Goal: Navigation & Orientation: Find specific page/section

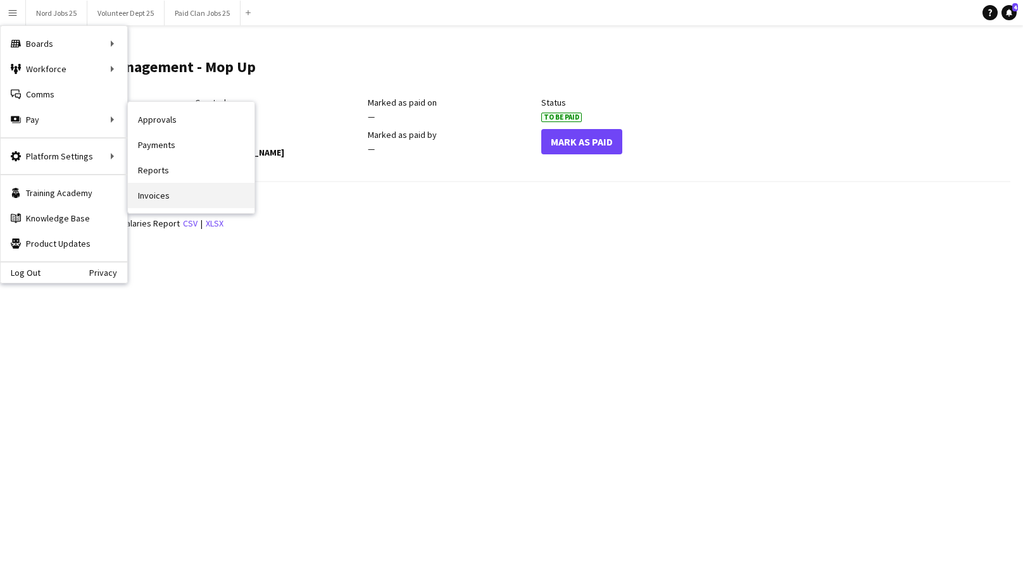
click at [173, 193] on link "Invoices" at bounding box center [191, 195] width 127 height 25
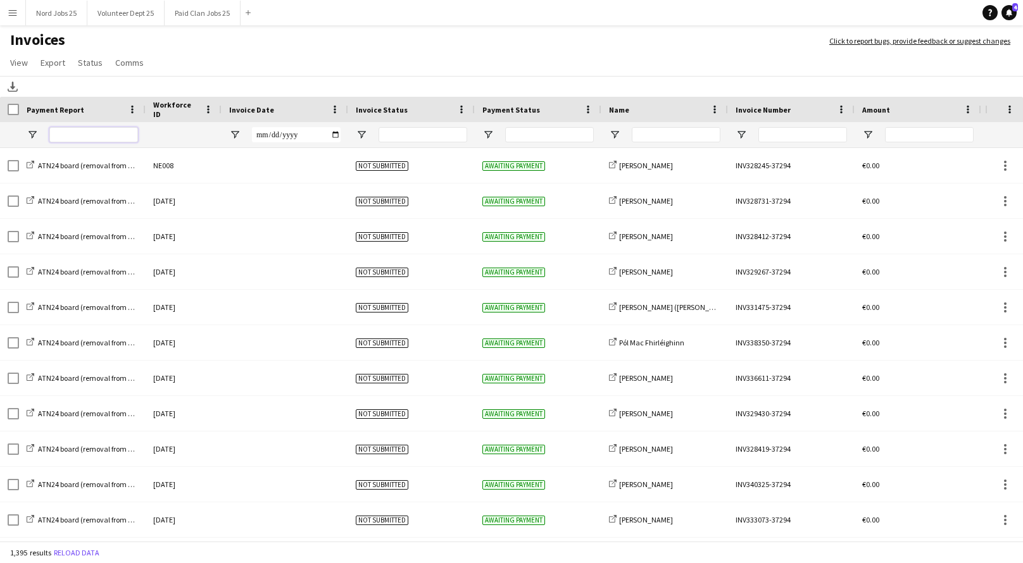
click at [91, 136] on input "Payment Report Filter Input" at bounding box center [93, 134] width 89 height 15
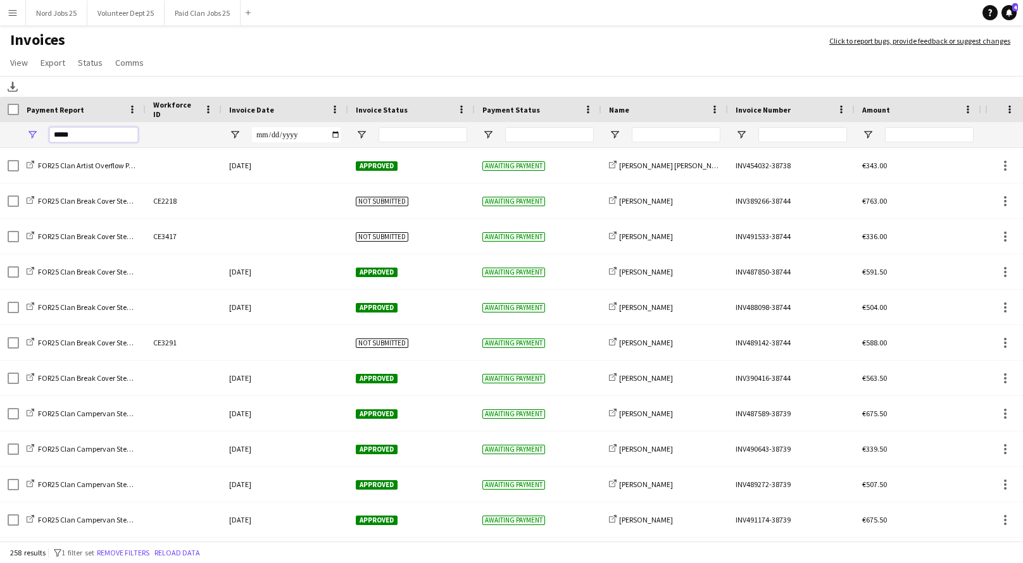
type input "*****"
click at [681, 133] on input "Name Filter Input" at bounding box center [676, 134] width 89 height 15
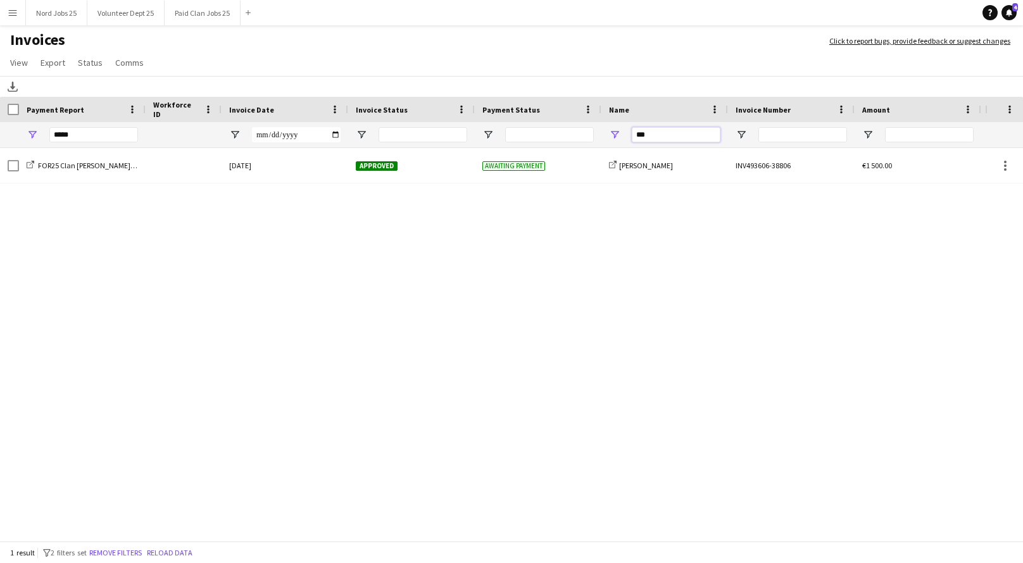
type input "***"
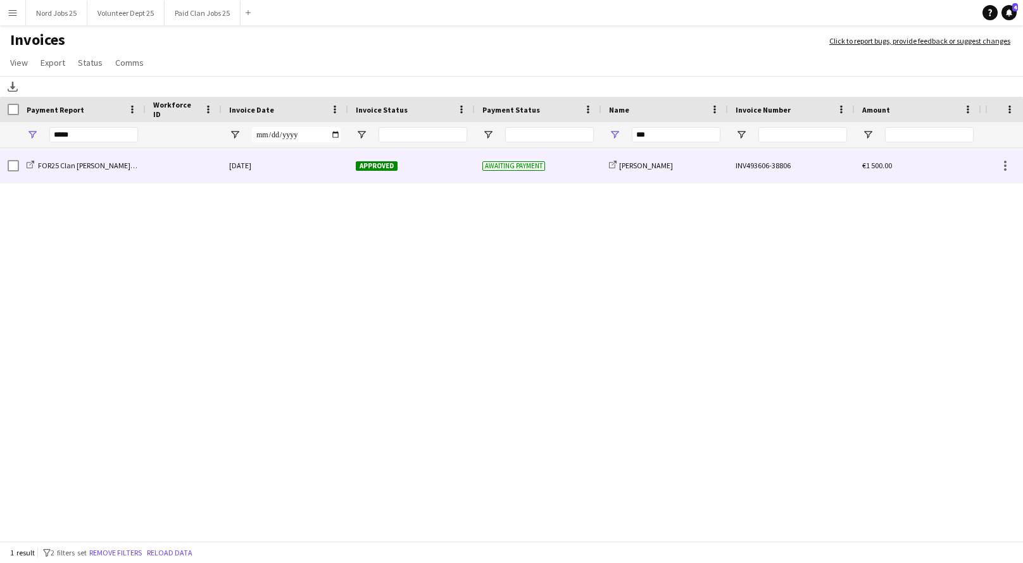
click at [665, 172] on div "share-external-link-1 [PERSON_NAME]" at bounding box center [664, 165] width 127 height 35
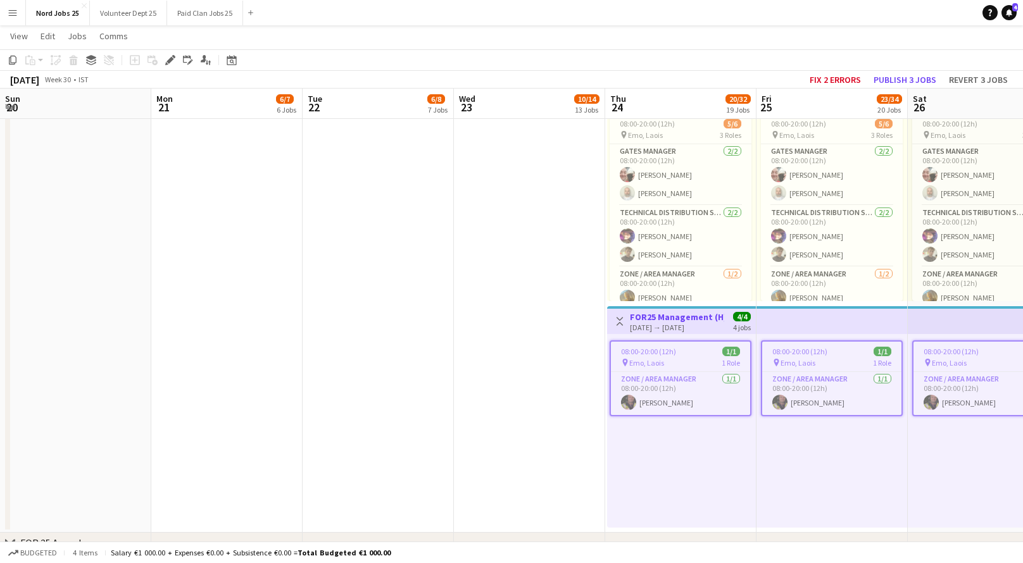
scroll to position [27, 0]
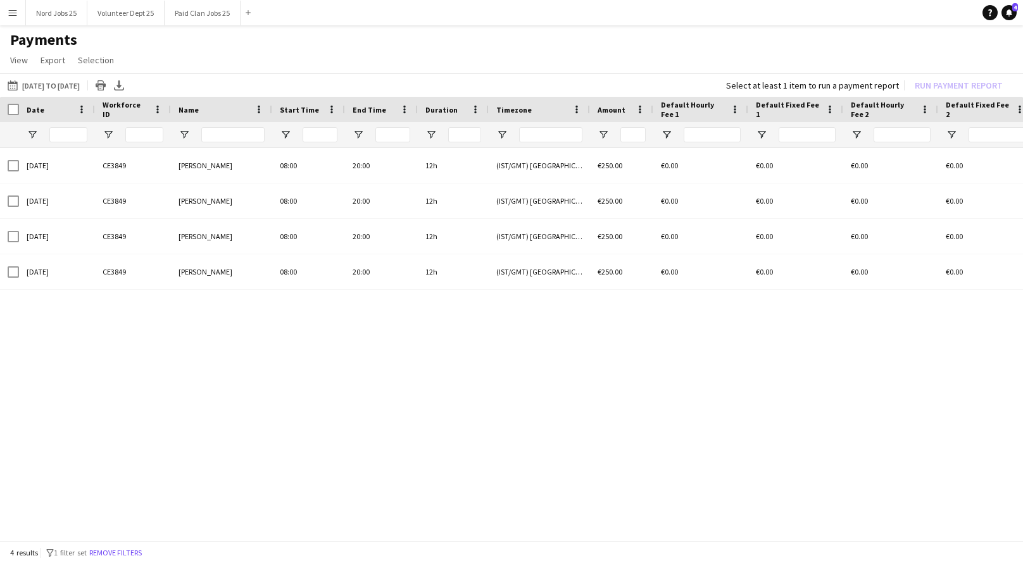
click at [8, 15] on app-icon "Menu" at bounding box center [13, 13] width 10 height 10
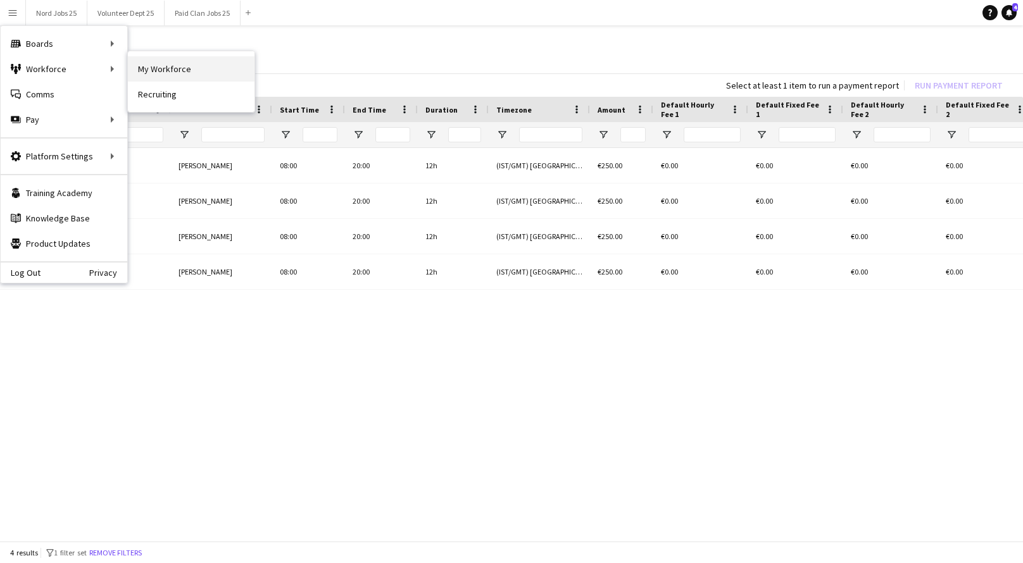
click at [176, 77] on link "My Workforce" at bounding box center [191, 68] width 127 height 25
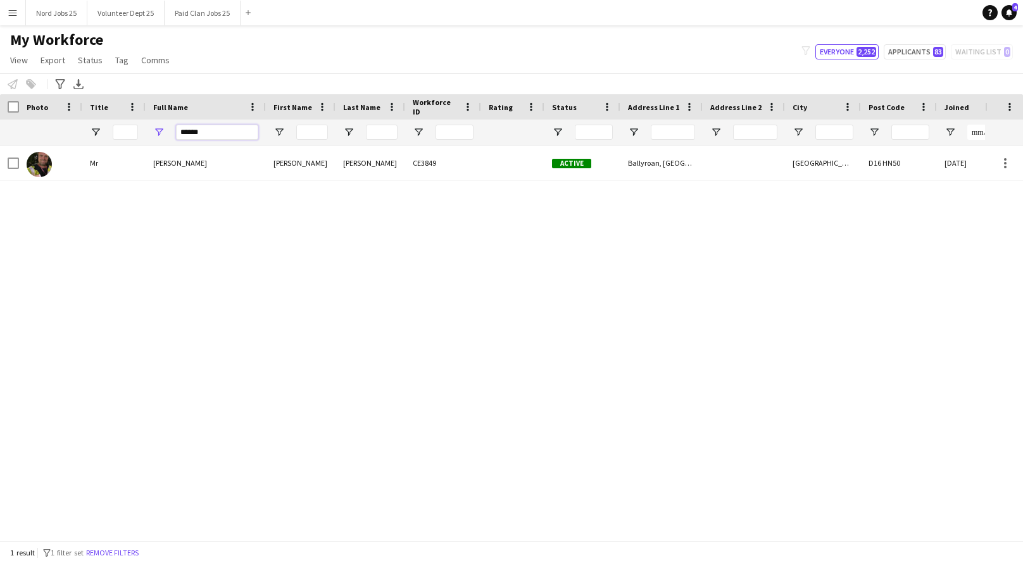
click at [203, 134] on input "******" at bounding box center [217, 132] width 82 height 15
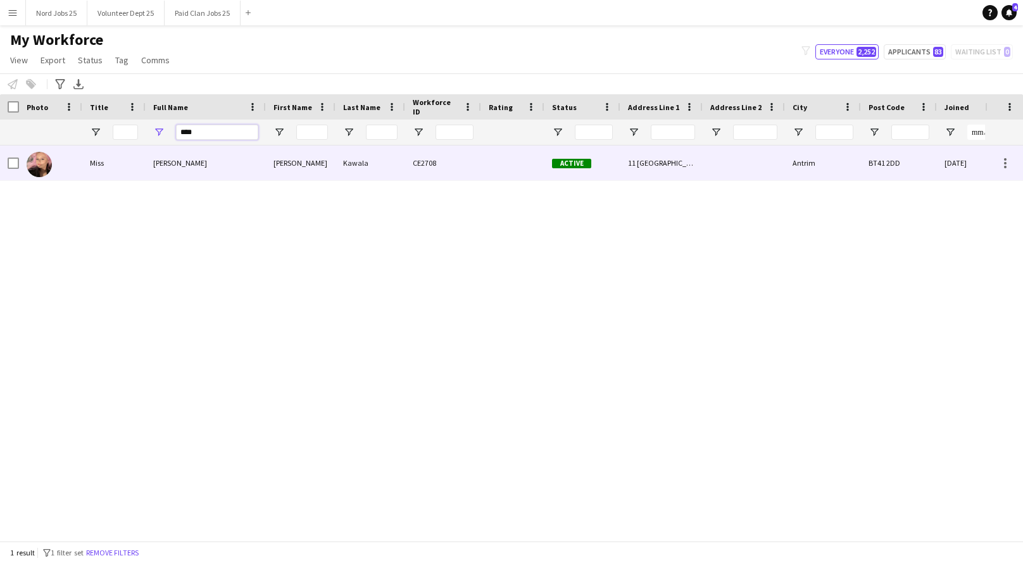
type input "****"
click at [217, 167] on div "Magdalena Kawala" at bounding box center [206, 163] width 120 height 35
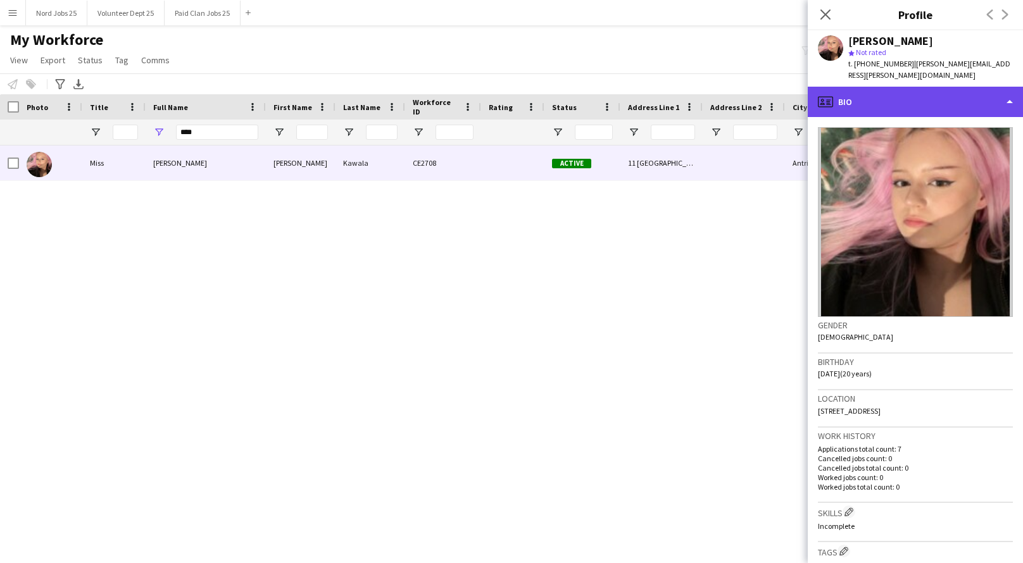
click at [920, 87] on div "profile Bio" at bounding box center [915, 102] width 215 height 30
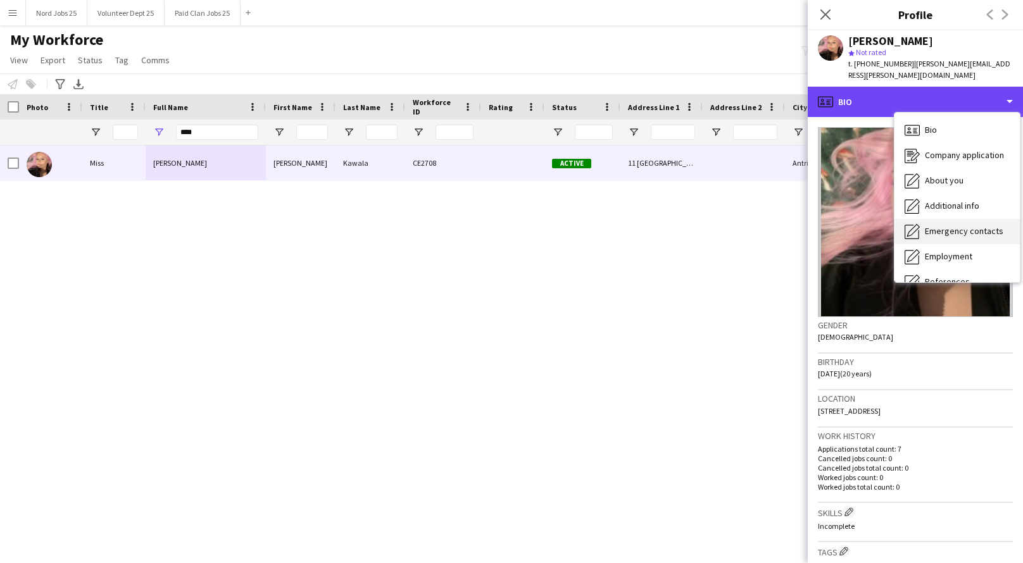
scroll to position [118, 0]
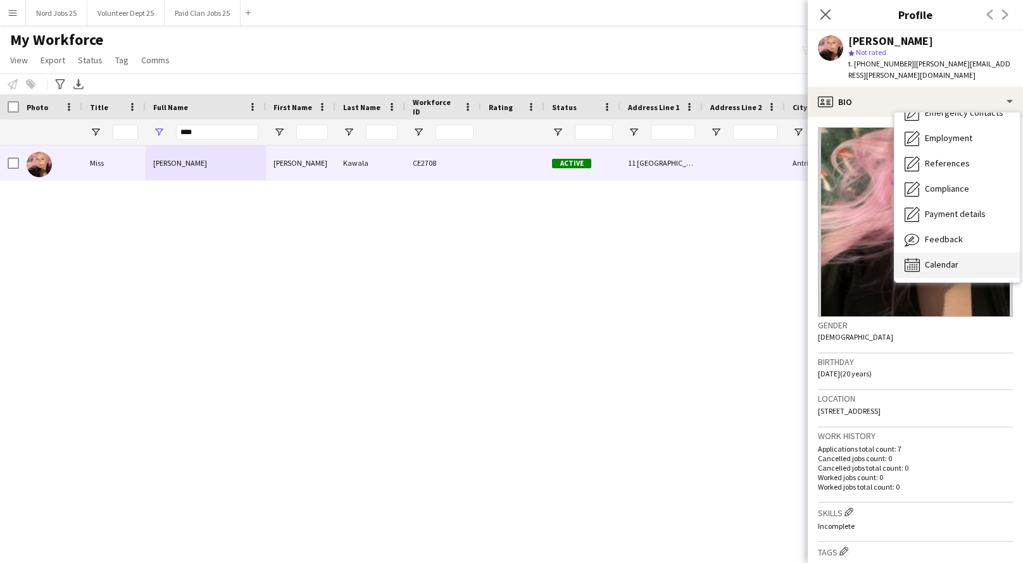
click at [938, 259] on span "Calendar" at bounding box center [942, 264] width 34 height 11
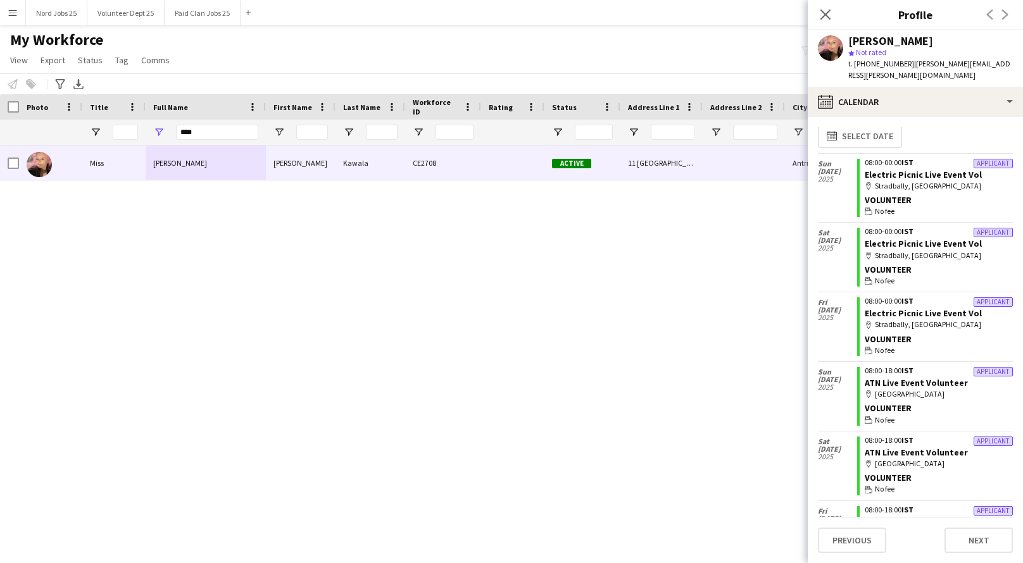
scroll to position [0, 0]
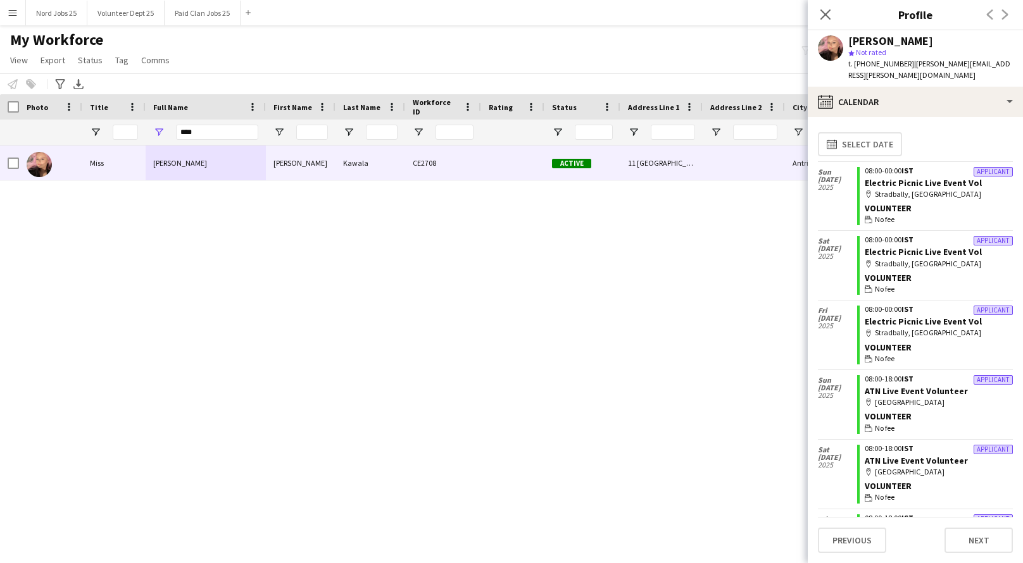
click at [599, 299] on div "Miss Magdalena Kawala Magdalena Kawala CE2708 Active 11 Elmdale Antrim BT41 2DD…" at bounding box center [492, 344] width 985 height 396
click at [822, 20] on icon "Close pop-in" at bounding box center [825, 14] width 12 height 12
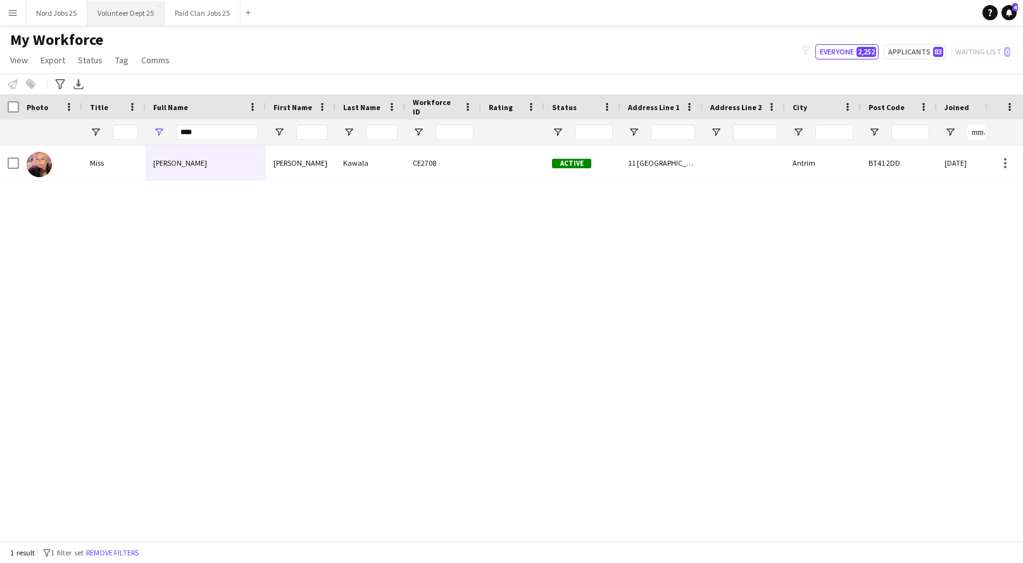
click at [126, 9] on button "Volunteer Dept 25 Close" at bounding box center [125, 13] width 77 height 25
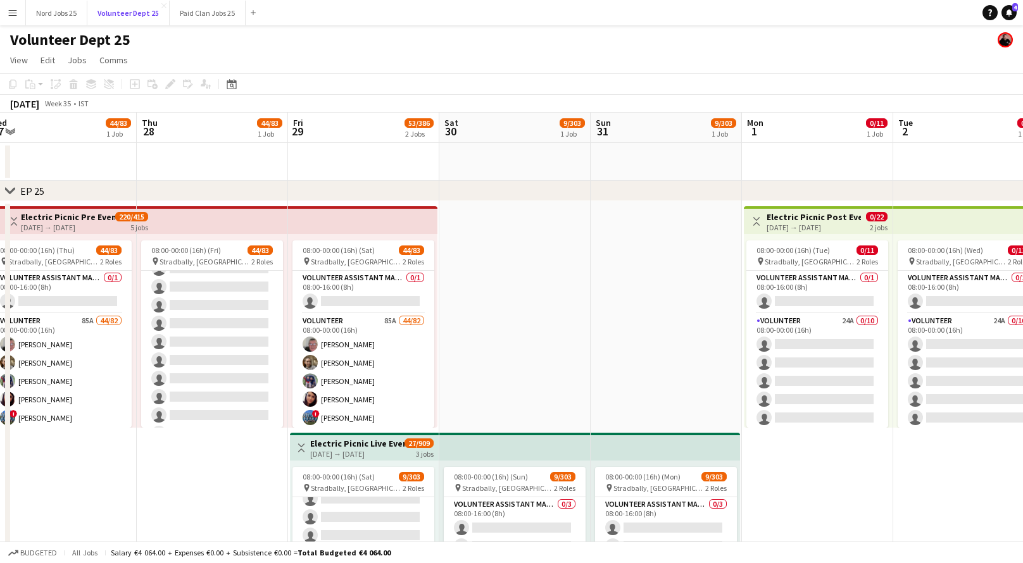
scroll to position [1415, 0]
click at [5, 15] on button "Menu" at bounding box center [12, 12] width 25 height 25
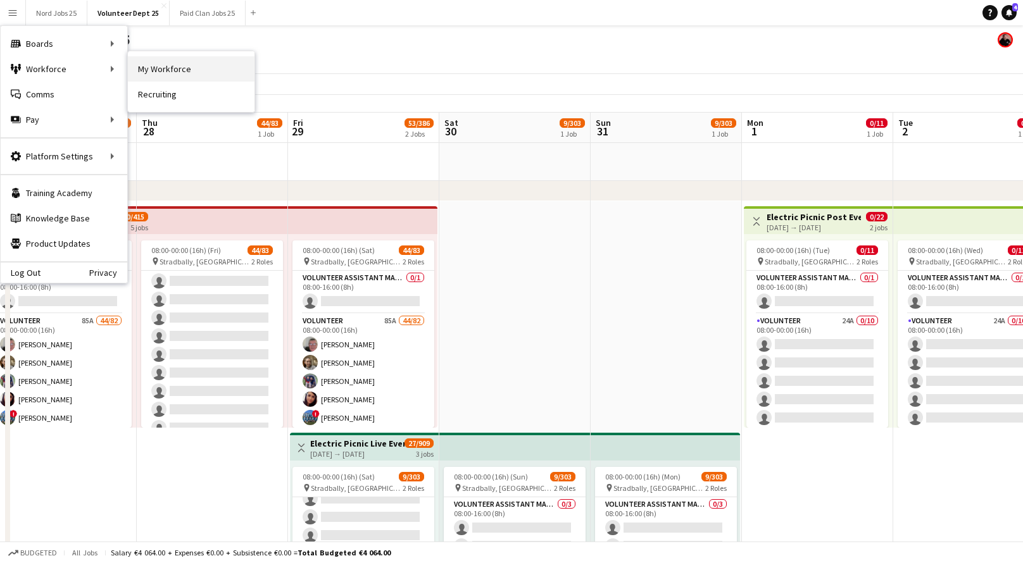
click at [173, 73] on link "My Workforce" at bounding box center [191, 68] width 127 height 25
